Goal: Obtain resource: Obtain resource

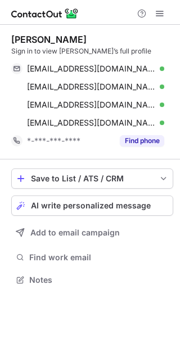
scroll to position [272, 180]
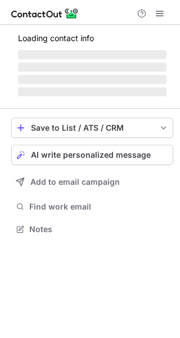
scroll to position [221, 180]
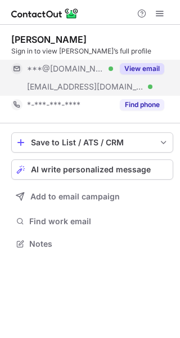
click at [135, 66] on button "View email" at bounding box center [142, 68] width 44 height 11
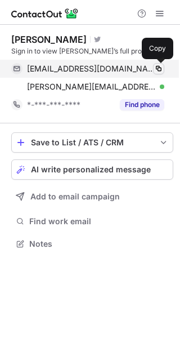
click at [158, 69] on span at bounding box center [158, 68] width 9 height 9
